Goal: Task Accomplishment & Management: Complete application form

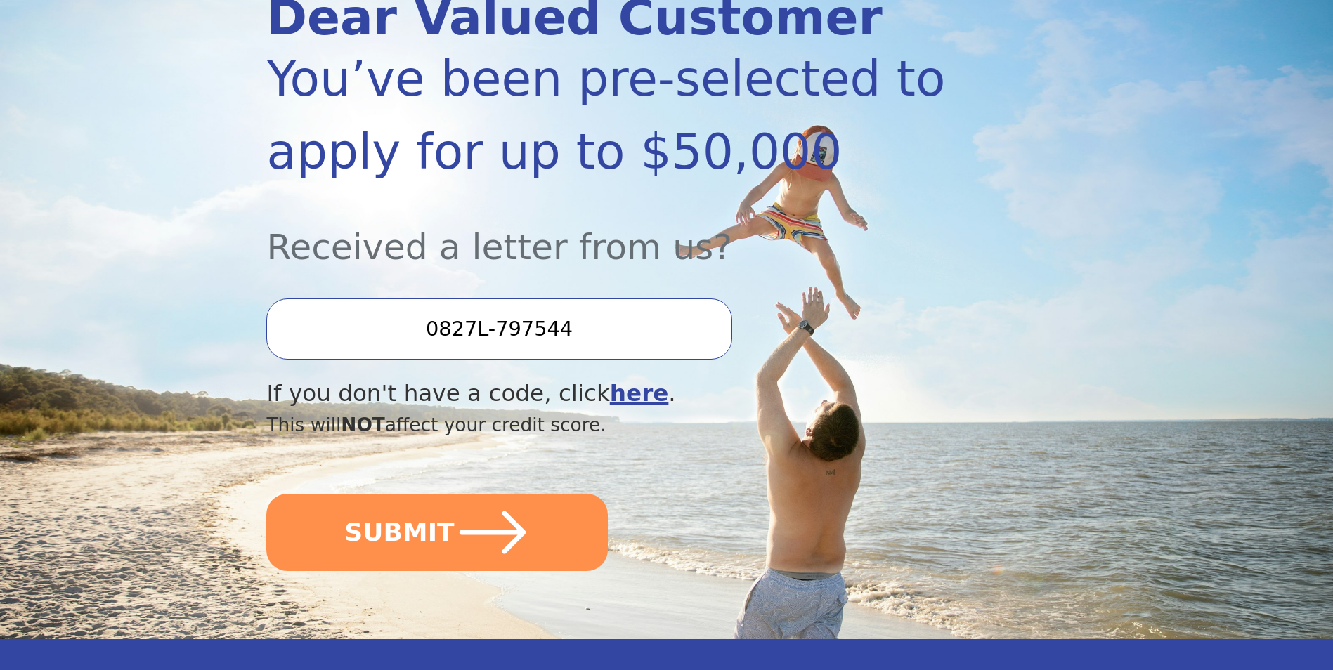
scroll to position [281, 0]
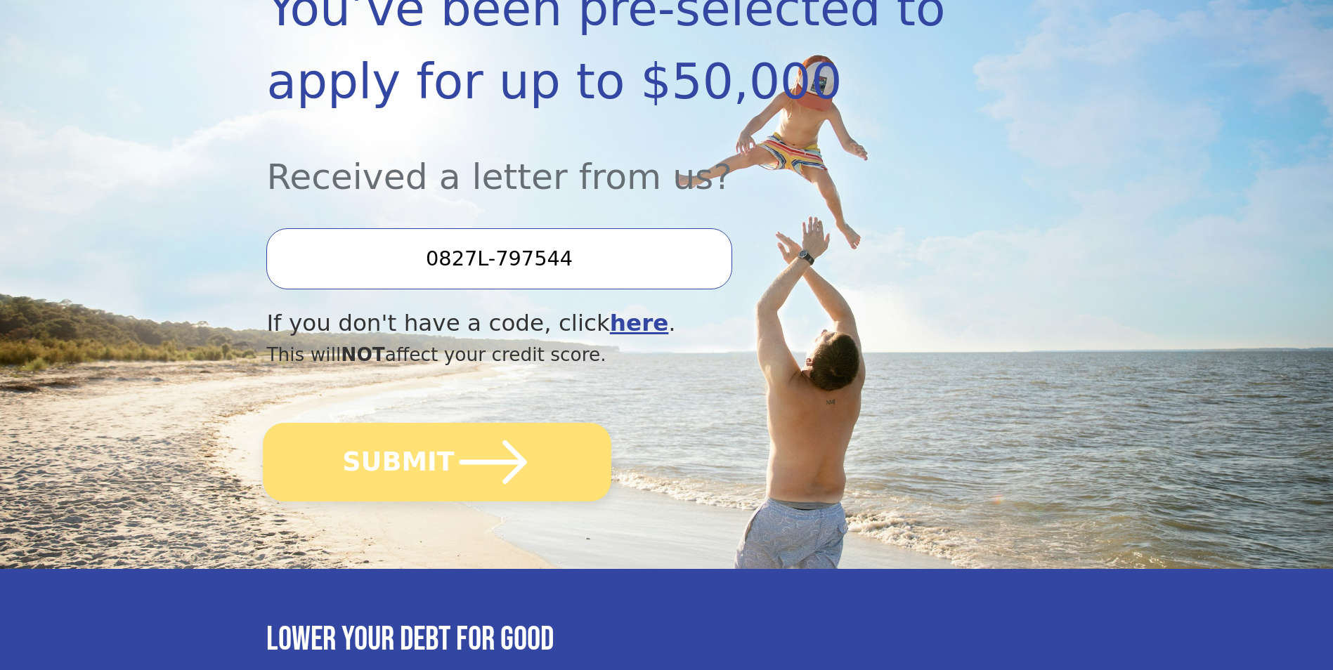
click at [509, 462] on icon "submit" at bounding box center [492, 462] width 67 height 44
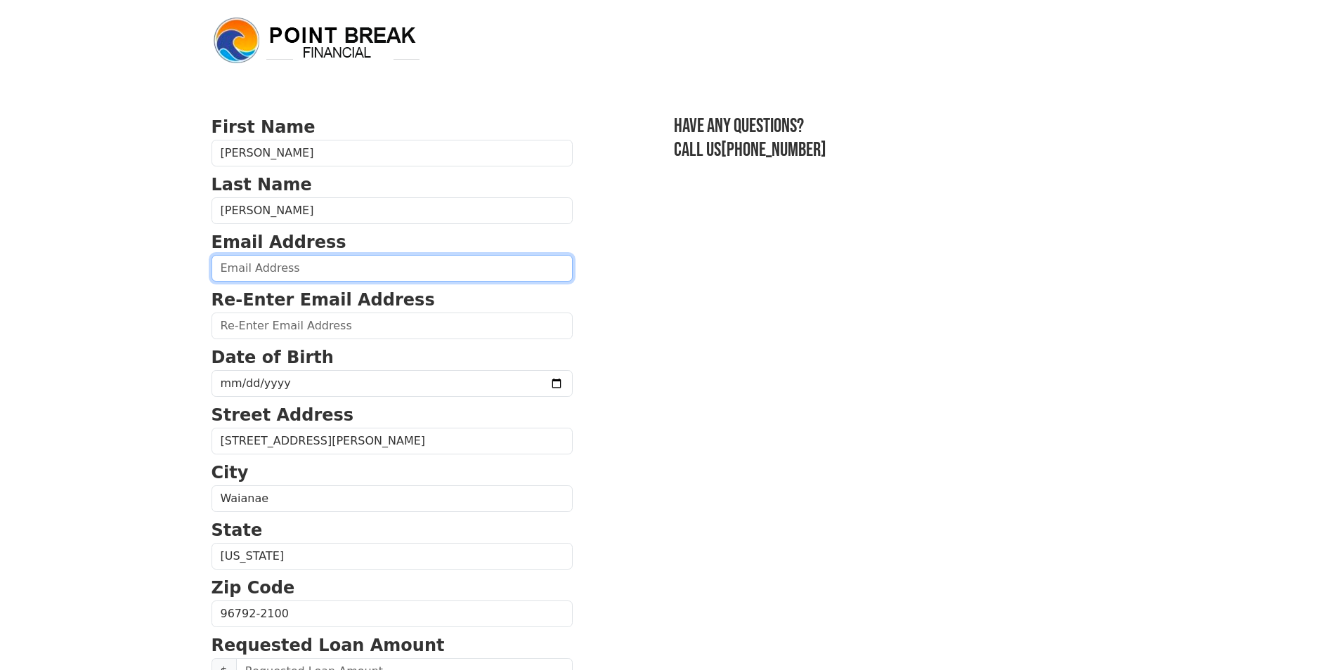
click at [277, 268] on input "email" at bounding box center [391, 268] width 361 height 27
type input "[EMAIL_ADDRESS][DOMAIN_NAME]"
type input "dakinedem@yahoo.com"
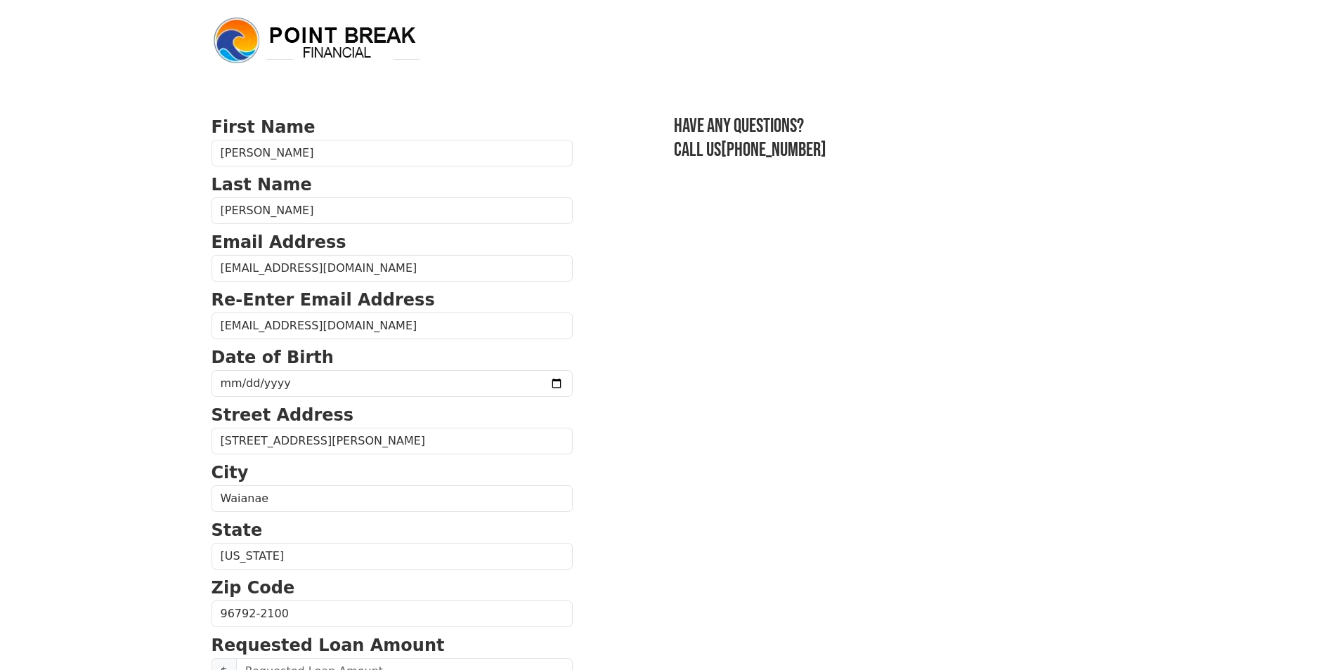
type input "dakinedem@yahoo.com"
type input "(808) 479-9157"
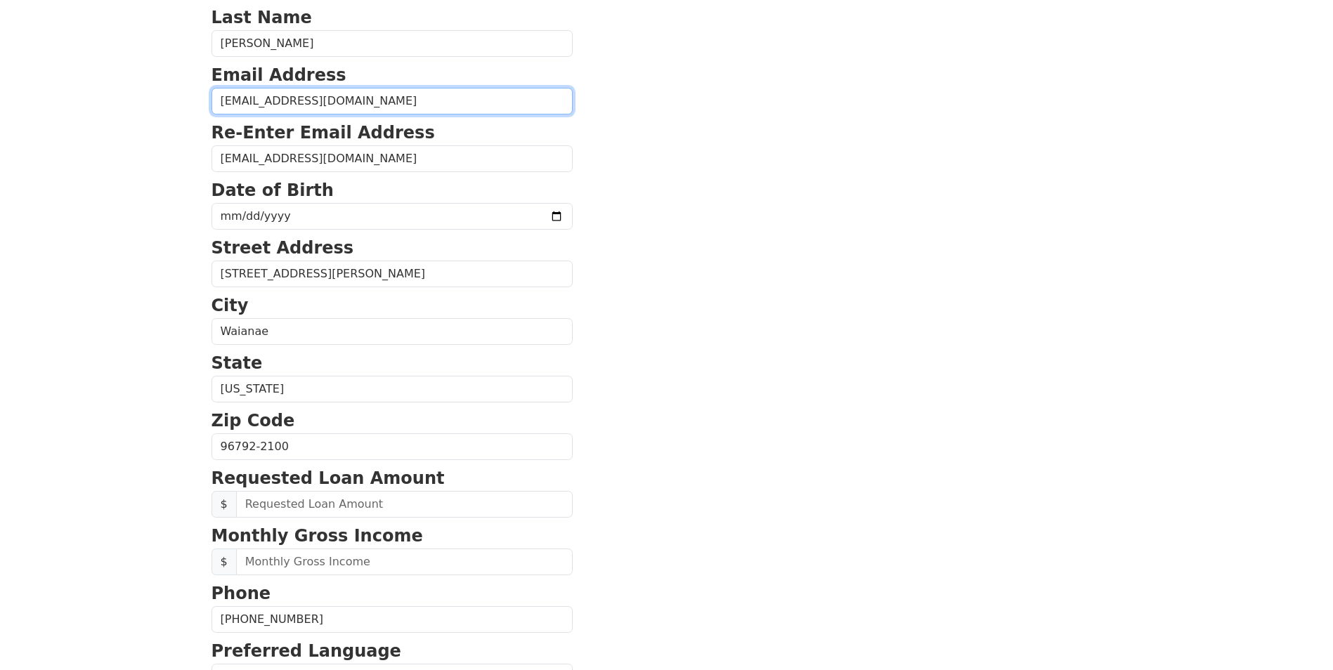
scroll to position [97, 0]
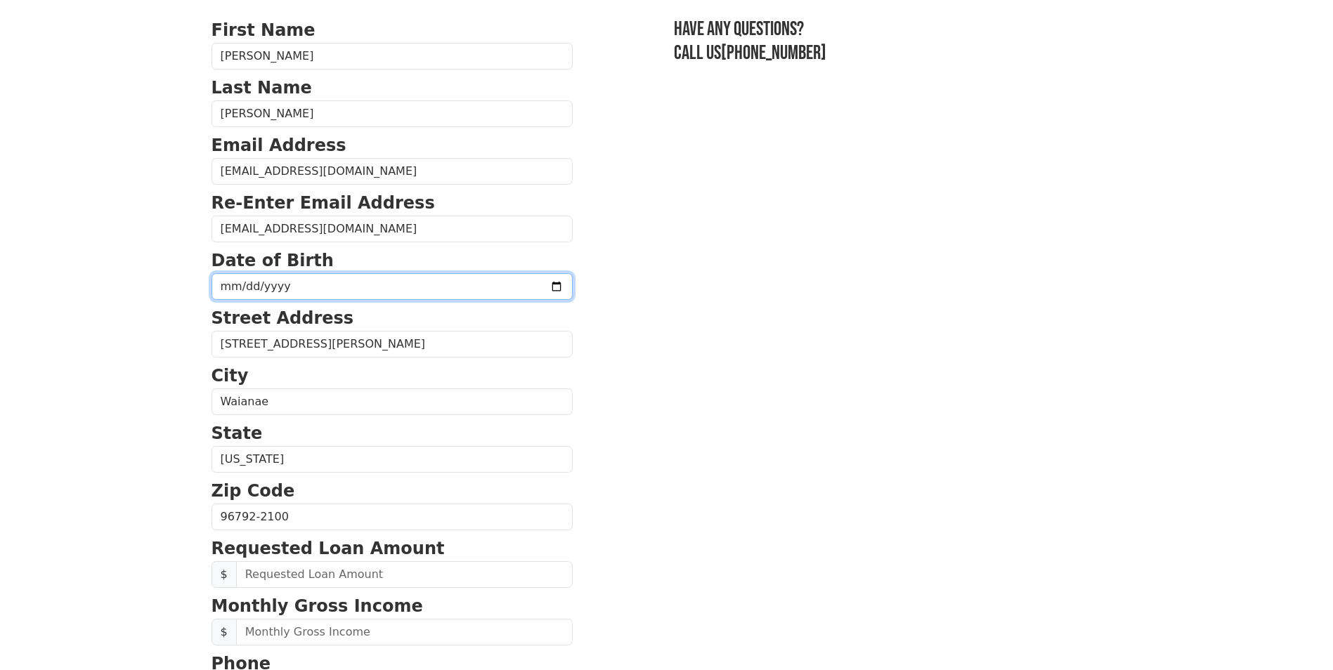
click at [247, 289] on input "date" at bounding box center [391, 286] width 361 height 27
click at [228, 283] on input "date" at bounding box center [391, 286] width 361 height 27
type input "1959-05-18"
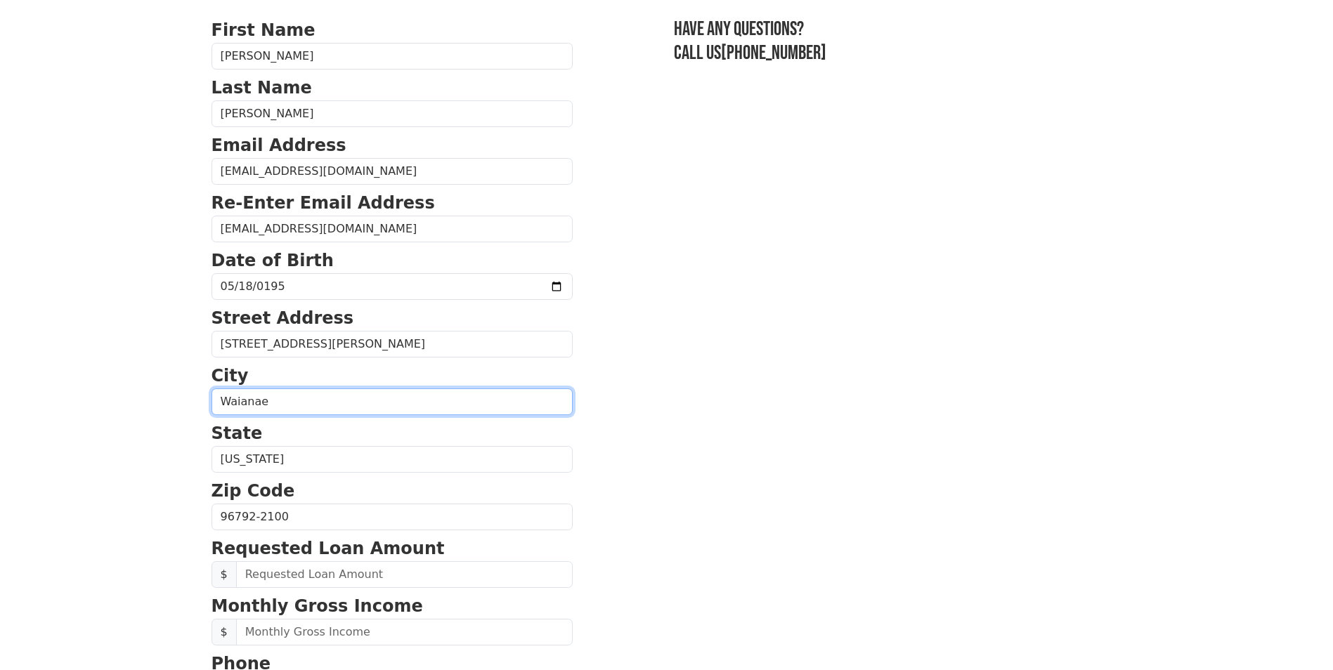
click at [306, 401] on input "Waianae" at bounding box center [391, 401] width 361 height 27
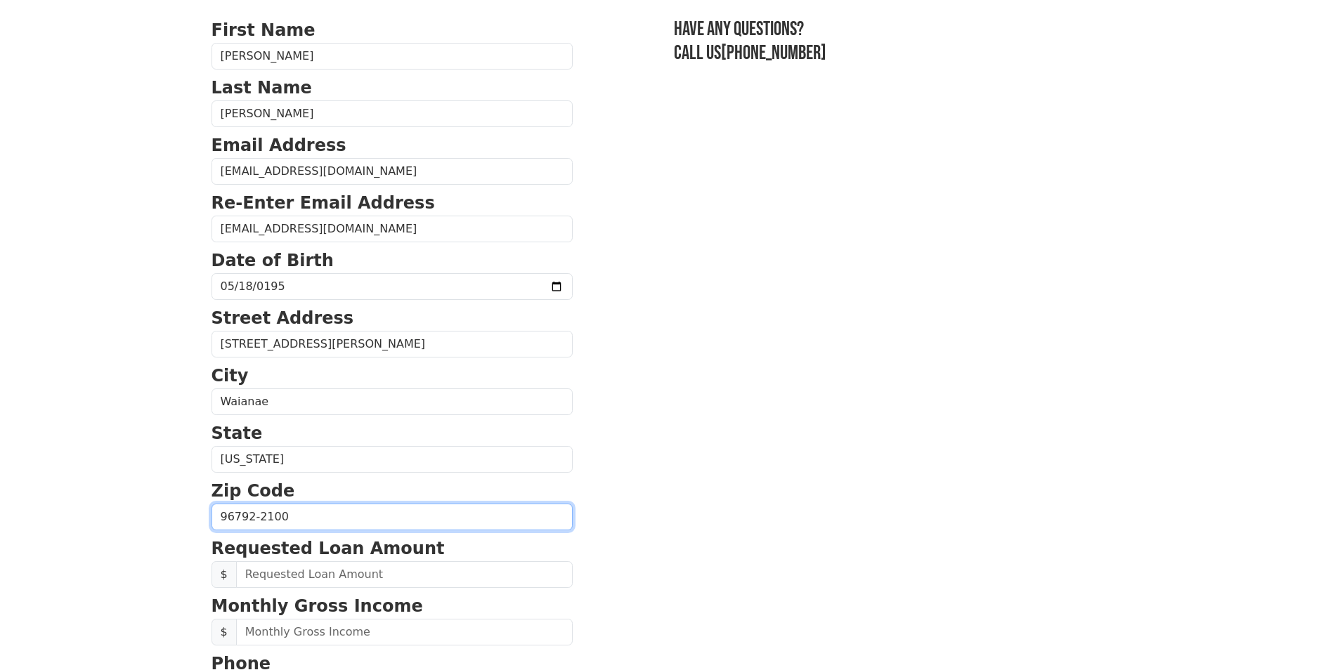
click at [301, 513] on input "96792-2100" at bounding box center [391, 517] width 361 height 27
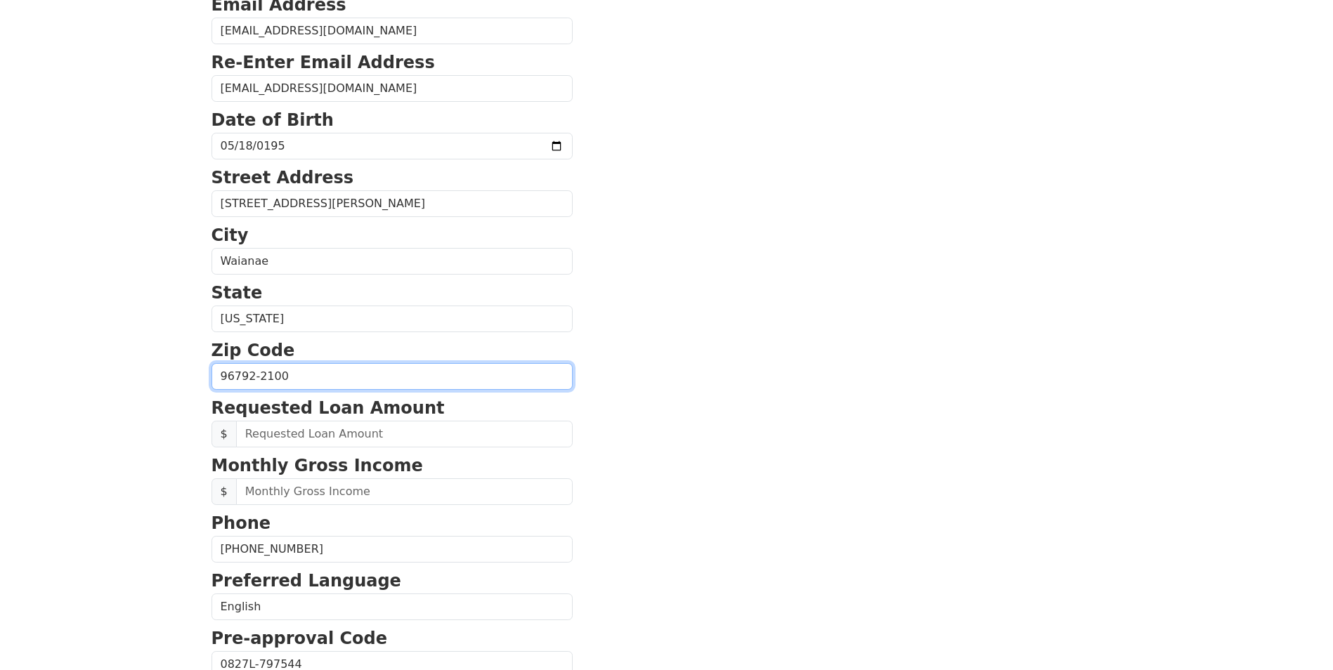
scroll to position [378, 0]
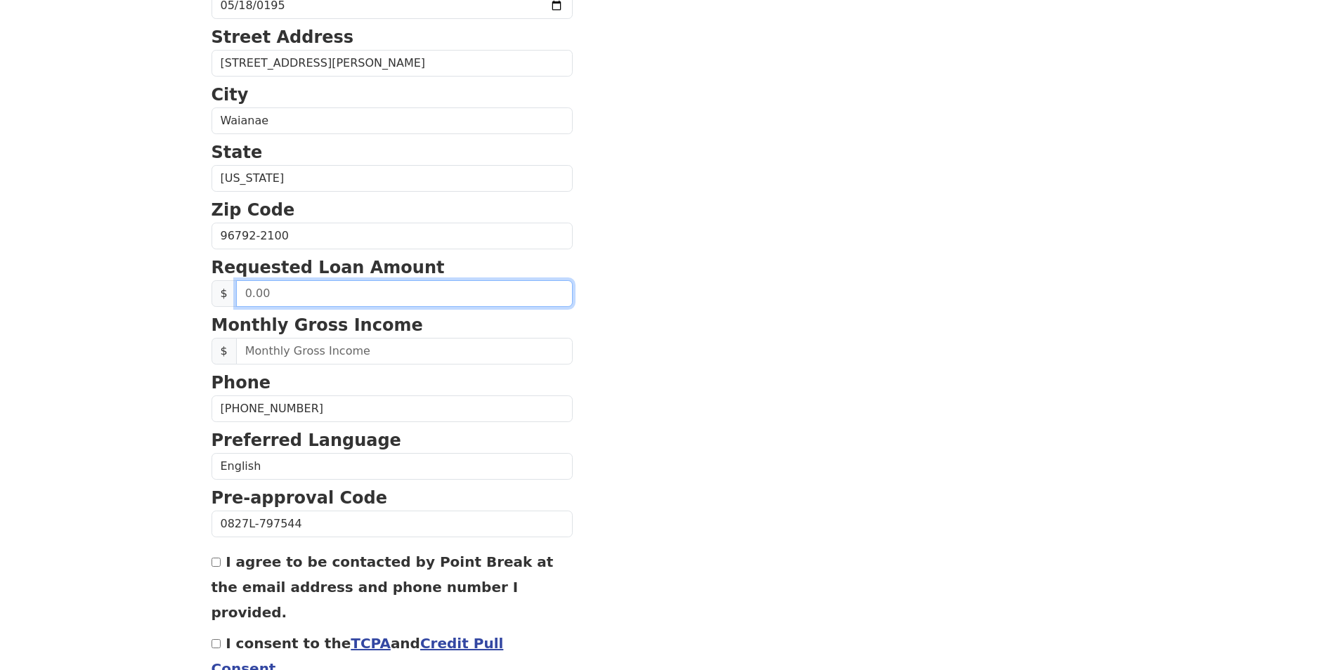
drag, startPoint x: 275, startPoint y: 296, endPoint x: 242, endPoint y: 296, distance: 33.0
click at [242, 296] on input "text" at bounding box center [404, 293] width 336 height 27
type input "42,000.00"
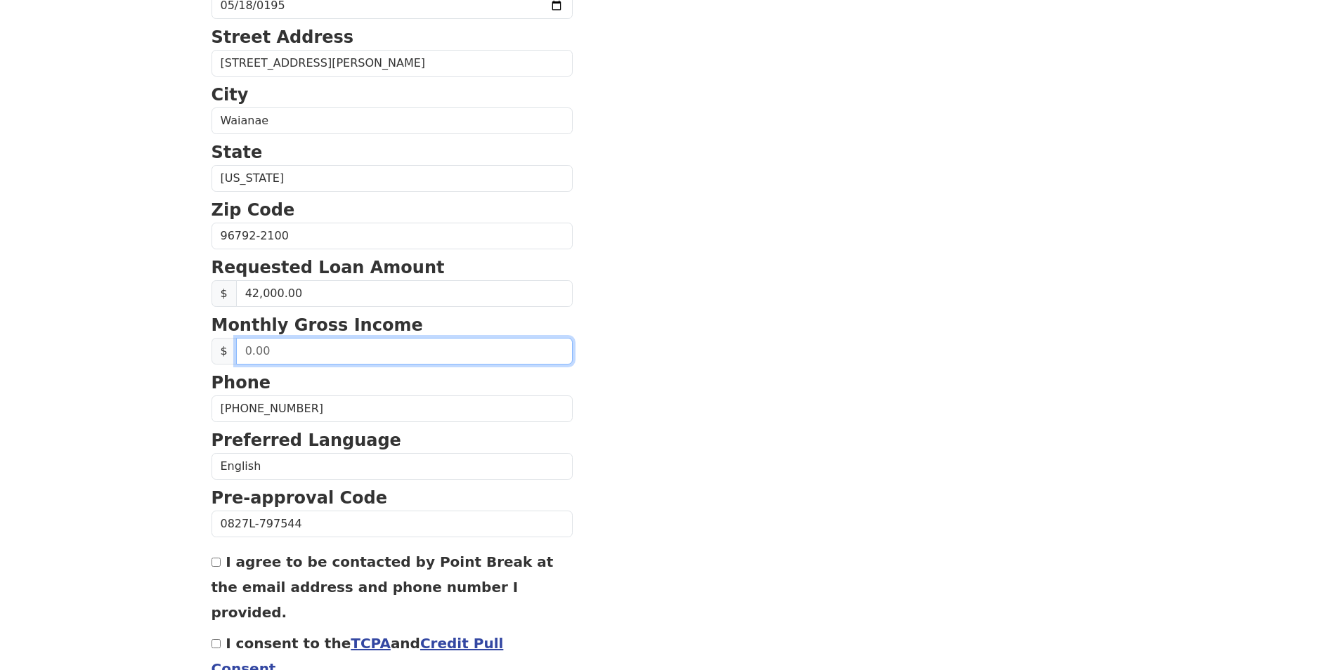
click at [261, 353] on input "text" at bounding box center [404, 351] width 336 height 27
type input "5,570.00"
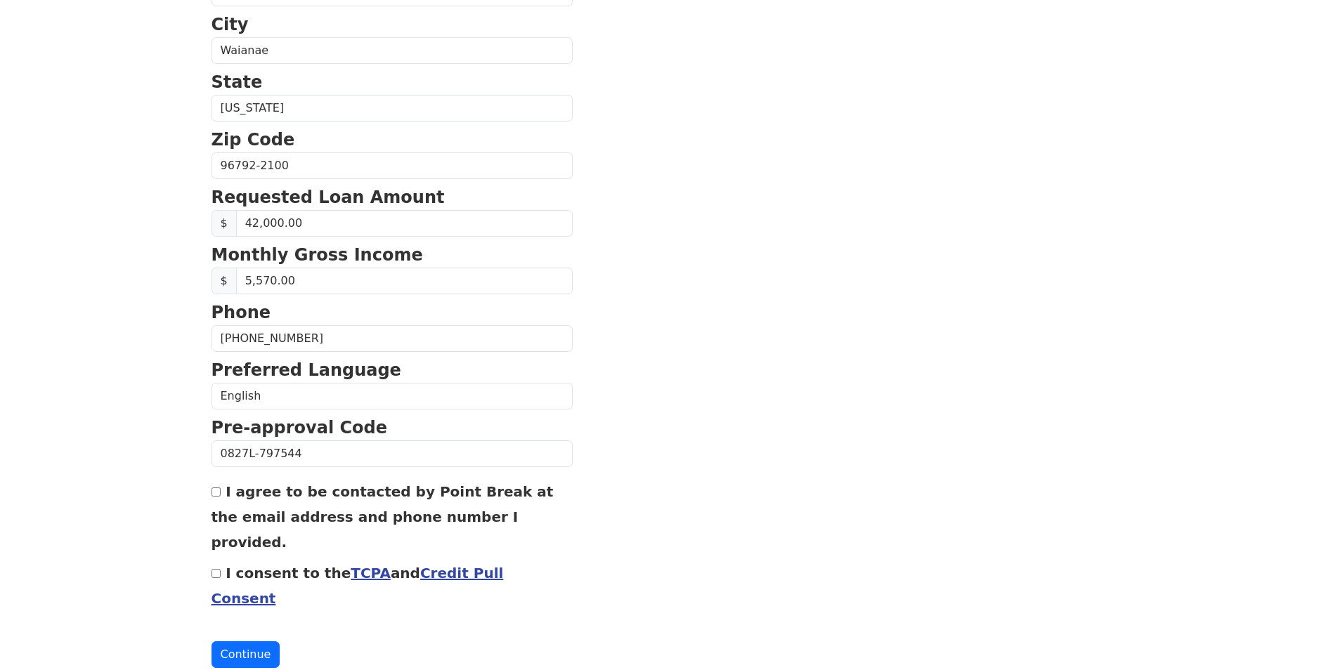
click at [216, 492] on input "I agree to be contacted by Point Break at the email address and phone number I …" at bounding box center [215, 492] width 9 height 9
checkbox input "true"
click at [215, 569] on input "I consent to the TCPA and Credit Pull Consent" at bounding box center [215, 573] width 9 height 9
checkbox input "true"
click at [246, 641] on button "Continue" at bounding box center [245, 654] width 69 height 27
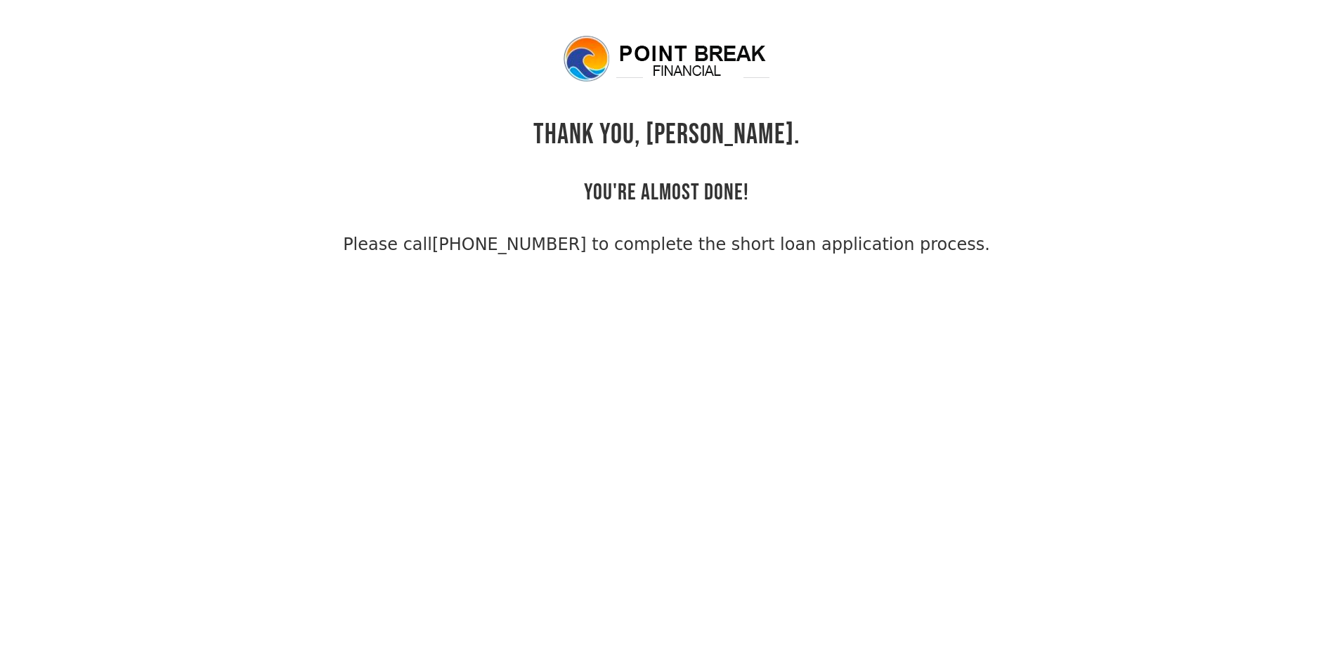
scroll to position [34, 0]
